Goal: Task Accomplishment & Management: Manage account settings

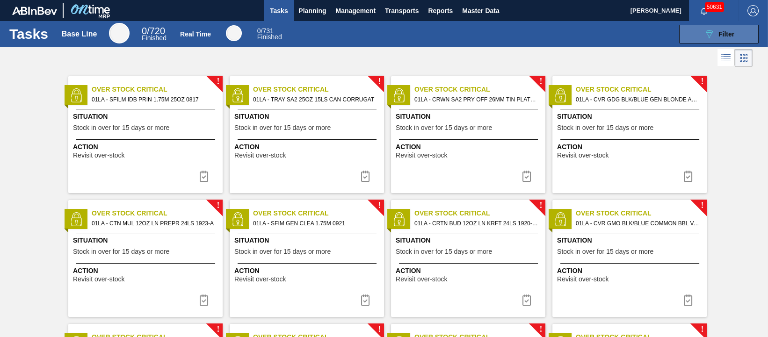
click at [695, 28] on button "089F7B8B-B2A5-4AFE-B5C0-19BA573D28AC Filter" at bounding box center [718, 34] width 79 height 19
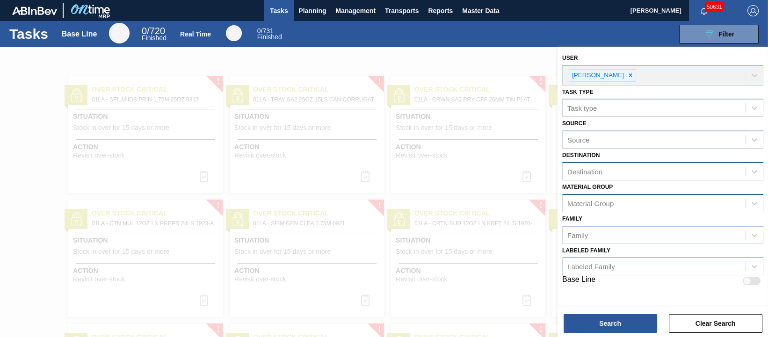
click at [679, 204] on div "Material Group" at bounding box center [653, 203] width 183 height 14
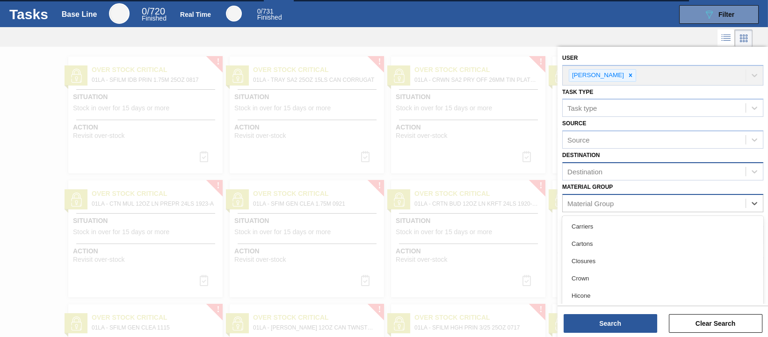
scroll to position [22, 0]
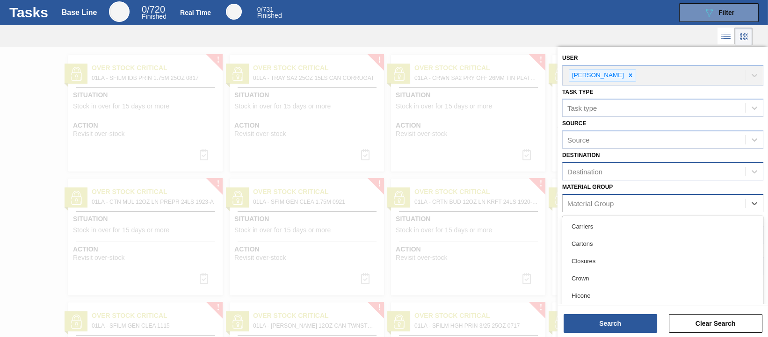
click at [701, 202] on div "Material Group" at bounding box center [653, 203] width 183 height 14
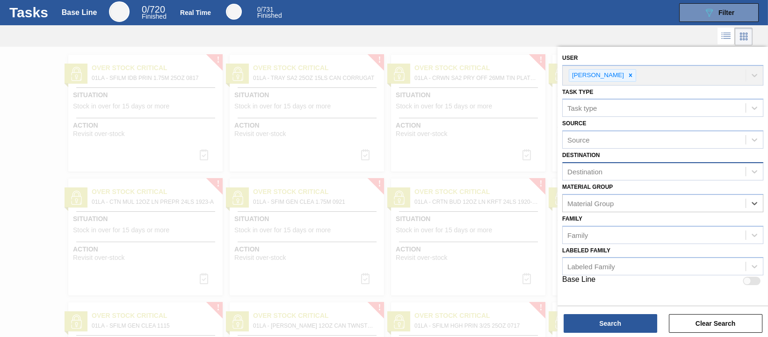
click at [669, 167] on div "Destination" at bounding box center [653, 172] width 183 height 14
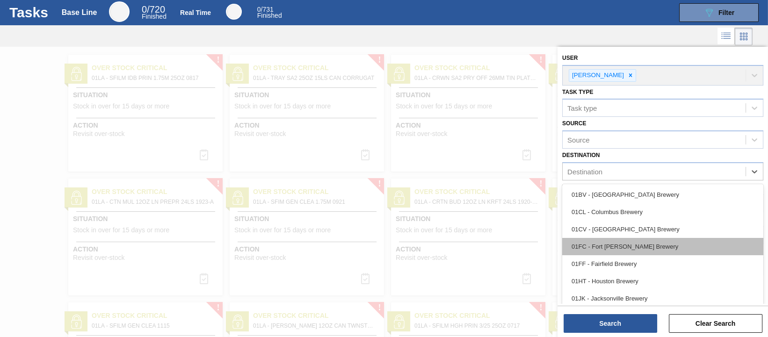
click at [639, 250] on div "01FC - Fort [PERSON_NAME] Brewery" at bounding box center [662, 246] width 201 height 17
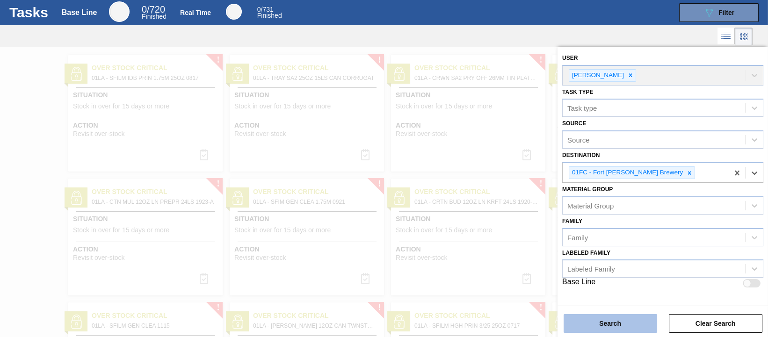
click at [621, 320] on button "Search" at bounding box center [609, 323] width 93 height 19
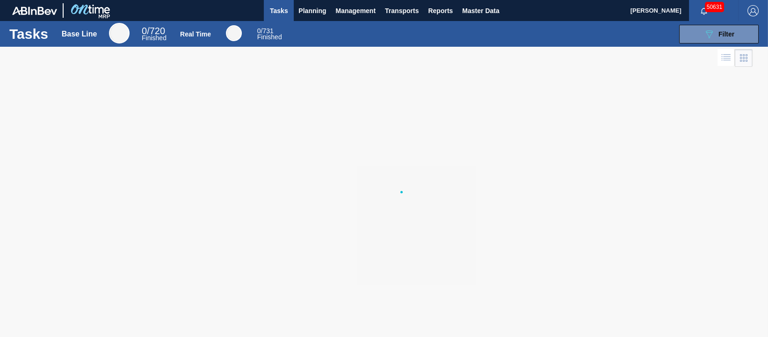
scroll to position [0, 0]
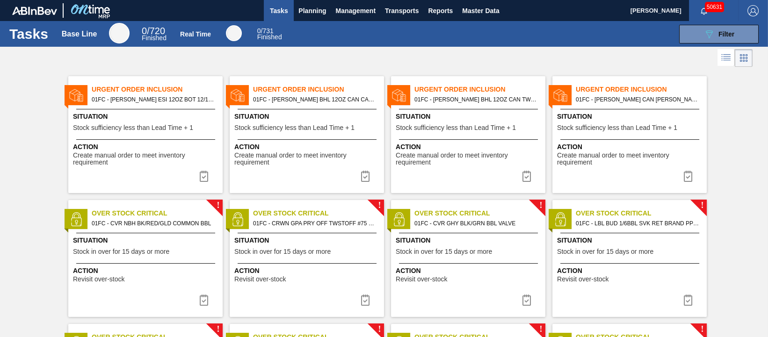
click at [300, 118] on span "Situation" at bounding box center [307, 117] width 147 height 10
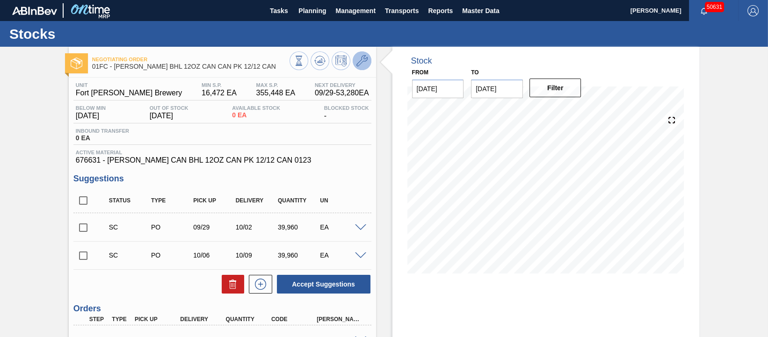
click at [358, 65] on icon at bounding box center [361, 60] width 11 height 11
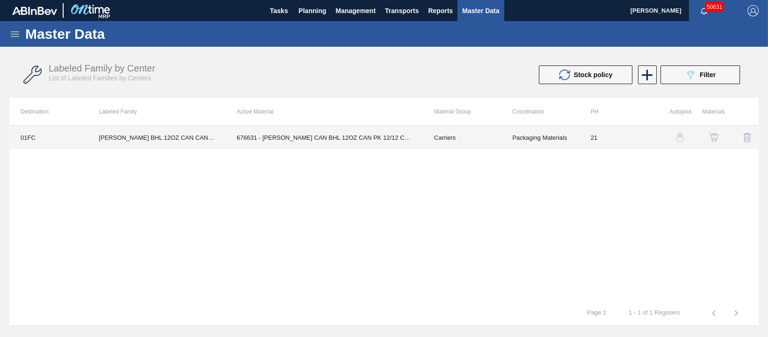
click at [325, 139] on td "676631 - [PERSON_NAME] CAN BHL 12OZ CAN PK 12/12 CAN 0123" at bounding box center [323, 137] width 197 height 23
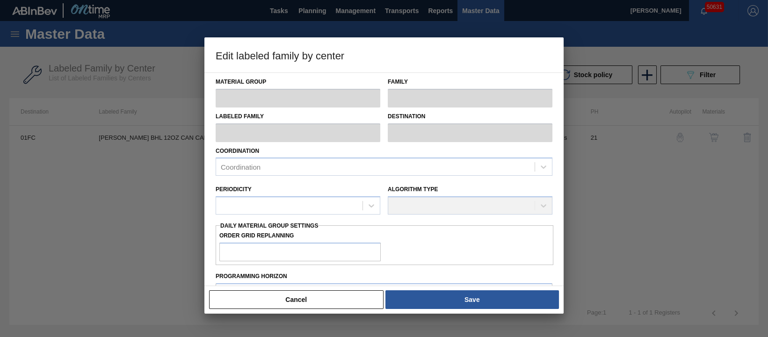
type input "Carriers"
type input "Can Carriers"
type input "[PERSON_NAME] BHL 12OZ CAN CAN PK 12/12 CAN"
type input "01FC - Fort [PERSON_NAME] Brewery"
type input "21"
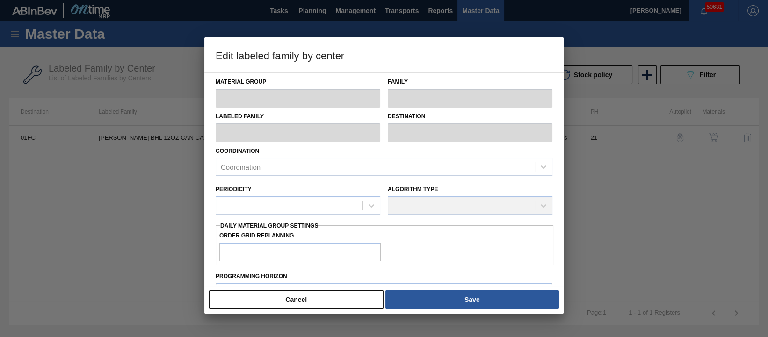
type input "16,472"
type input "355,448"
type input "6"
type input "36,811"
checkbox input "true"
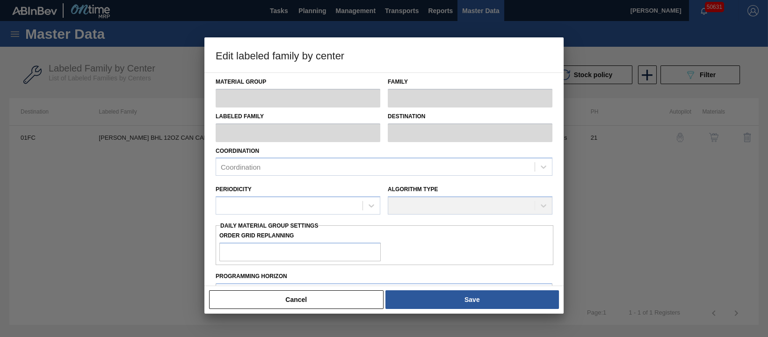
checkbox input "true"
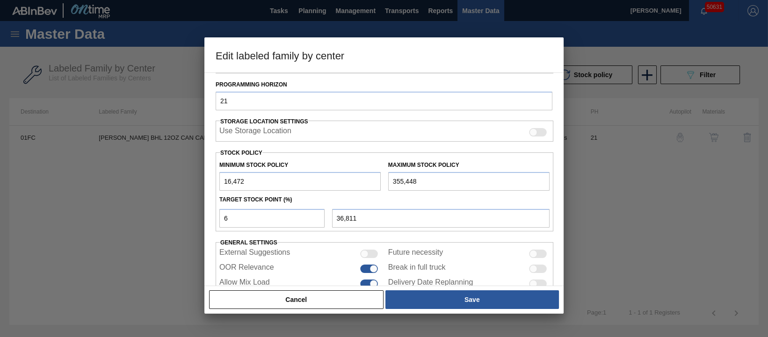
scroll to position [201, 0]
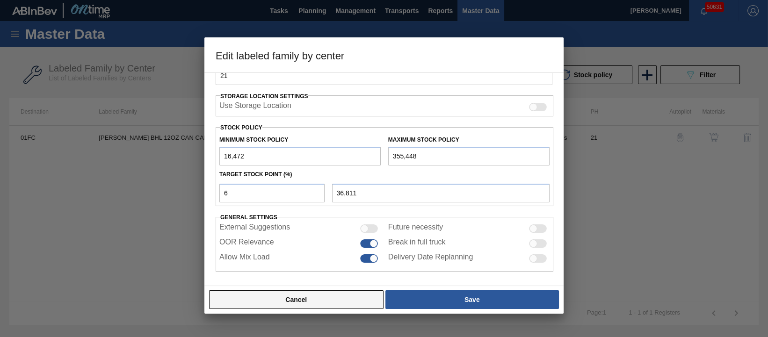
click at [286, 302] on button "Cancel" at bounding box center [296, 299] width 174 height 19
